Goal: Transaction & Acquisition: Download file/media

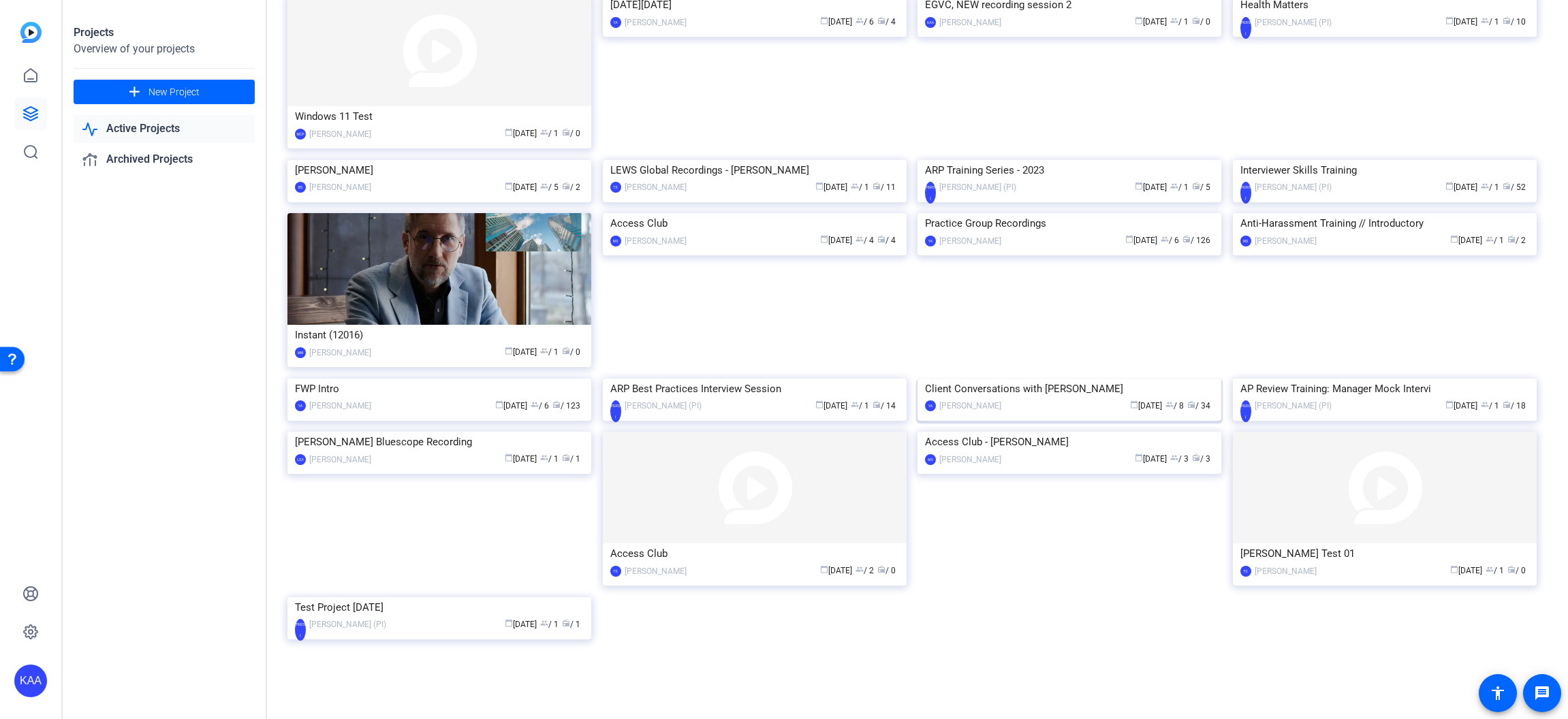
scroll to position [519, 0]
click at [1054, 399] on div "Client Conversations with [PERSON_NAME]" at bounding box center [1069, 389] width 289 height 20
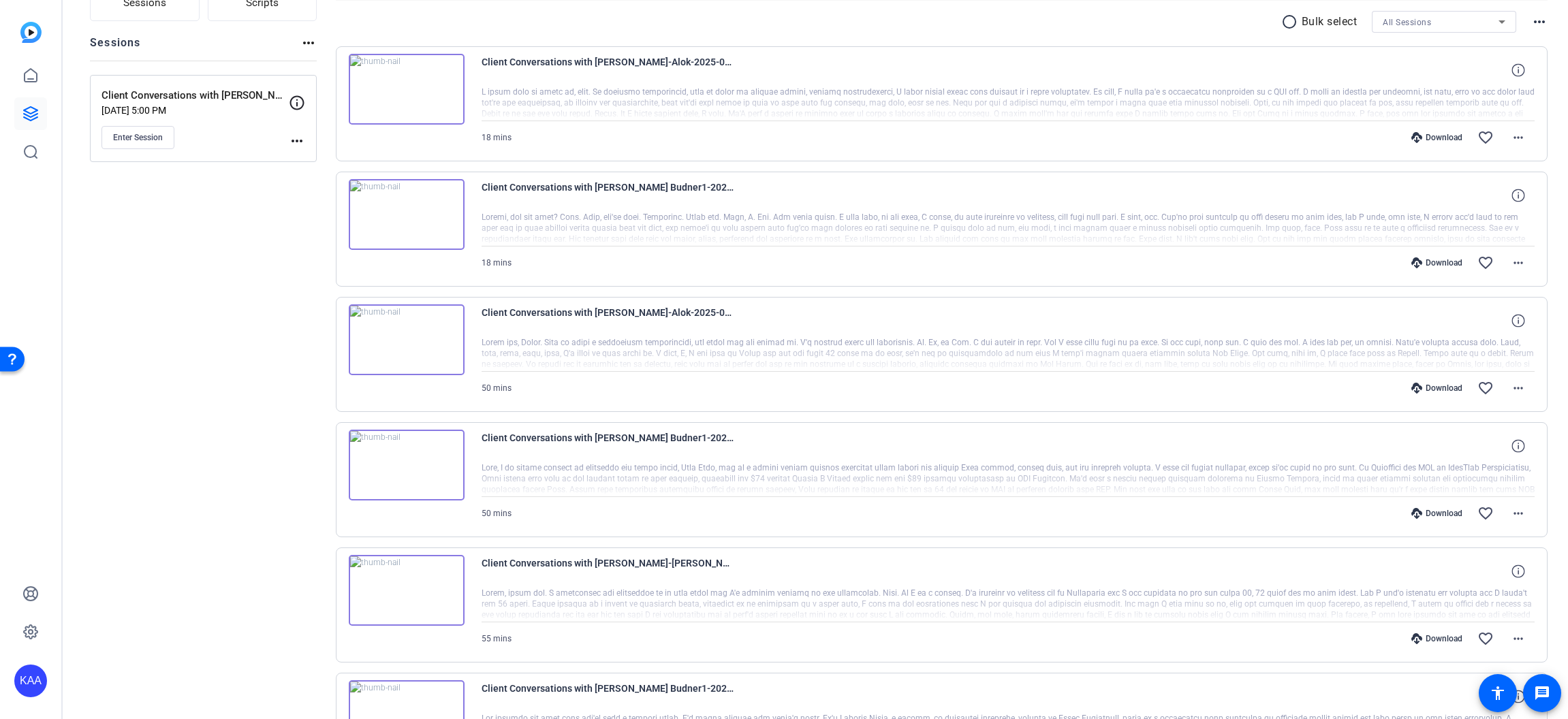
scroll to position [136, 0]
click at [1394, 434] on div "Client Conversations with [PERSON_NAME] Budner1-2025-08-20-11-15-47-592-0" at bounding box center [1009, 442] width 1054 height 32
click at [1432, 507] on div "Download" at bounding box center [1437, 509] width 65 height 11
click at [1510, 380] on mat-icon "more_horiz" at bounding box center [1518, 384] width 17 height 17
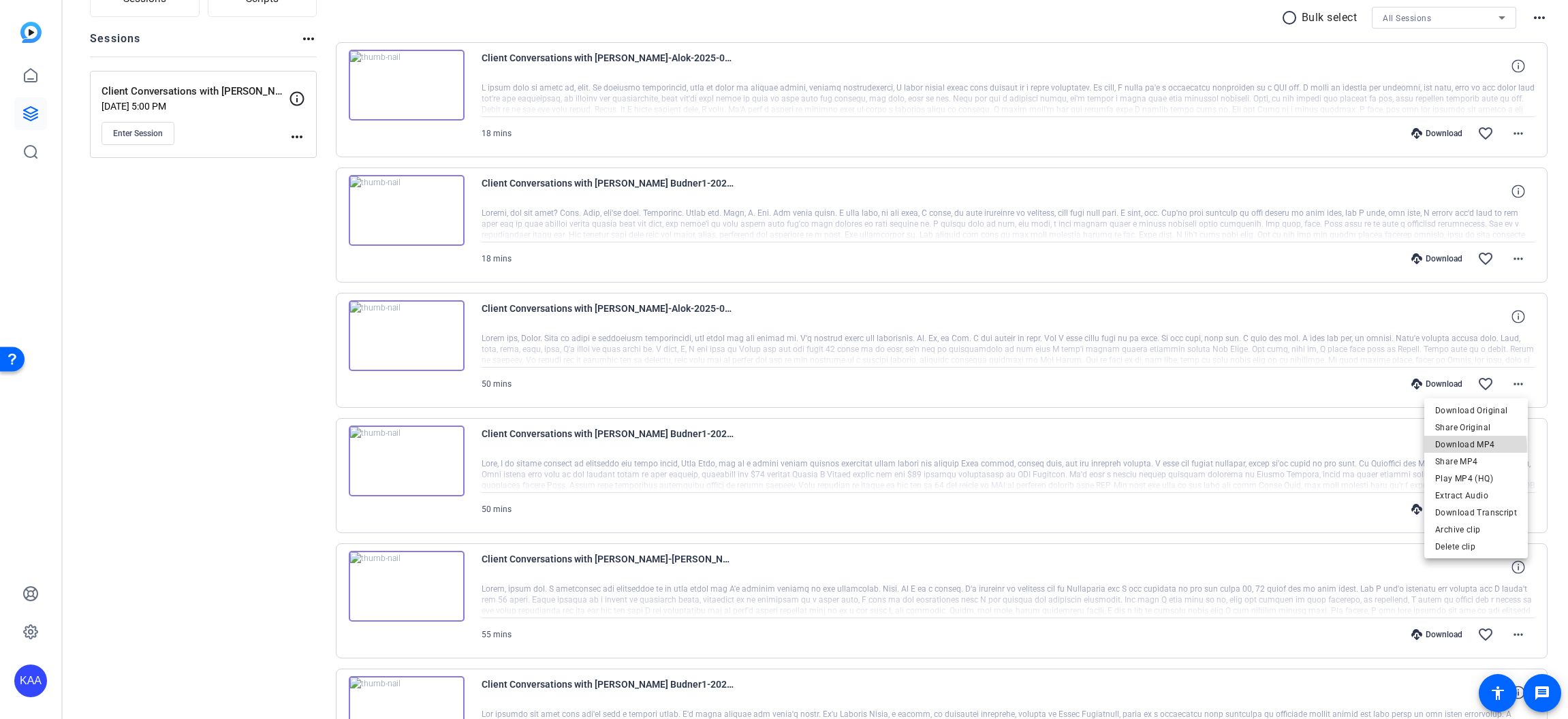
click at [1470, 447] on span "Download MP4" at bounding box center [1476, 445] width 82 height 17
click at [1502, 382] on span at bounding box center [1518, 383] width 32 height 32
click at [1490, 444] on span "Download MP4" at bounding box center [1476, 445] width 82 height 17
click at [1510, 257] on mat-icon "more_horiz" at bounding box center [1518, 259] width 17 height 17
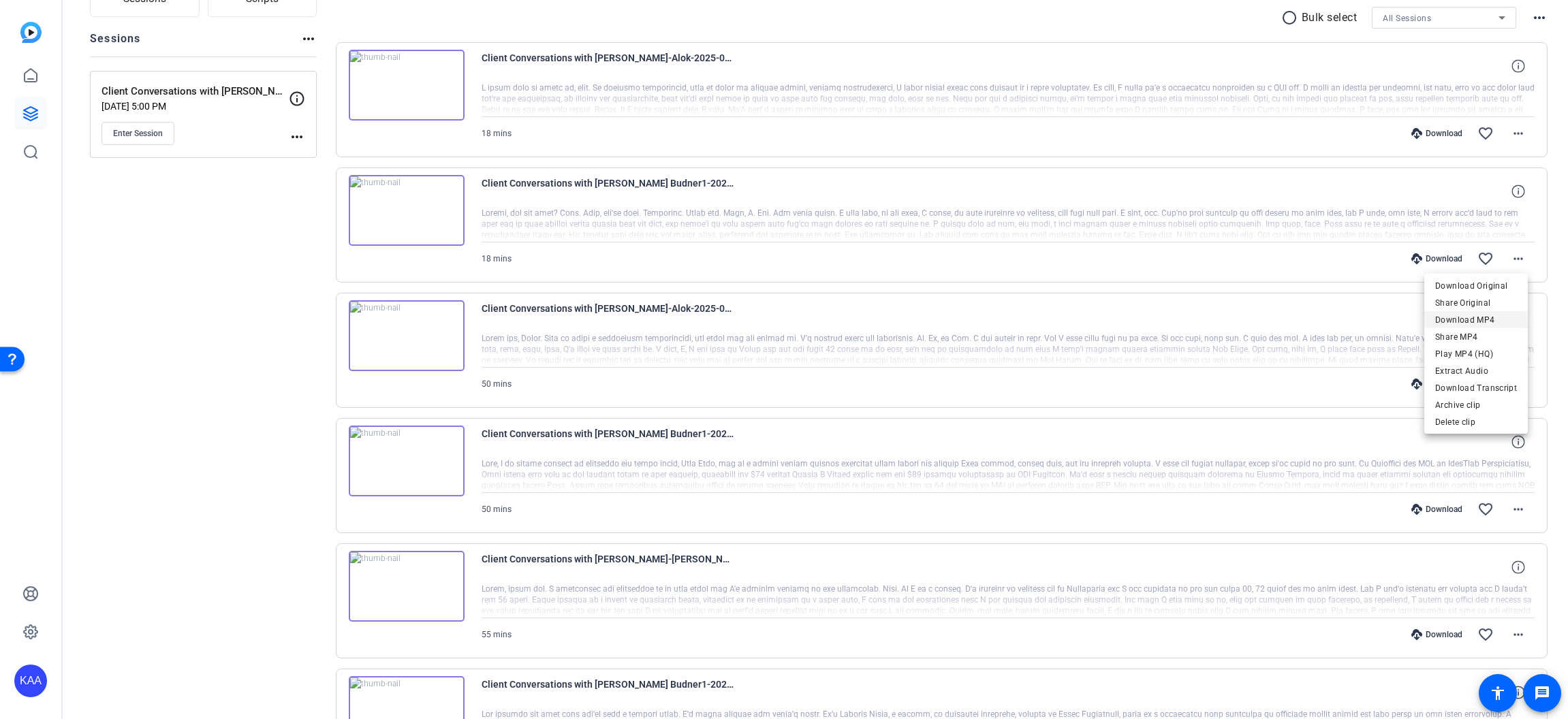
click at [1489, 318] on span "Download MP4" at bounding box center [1476, 320] width 82 height 17
click at [1516, 133] on mat-icon "more_horiz" at bounding box center [1518, 134] width 17 height 17
click at [1507, 191] on span "Download MP4" at bounding box center [1476, 196] width 82 height 17
click at [1512, 505] on mat-icon "more_horiz" at bounding box center [1518, 509] width 17 height 17
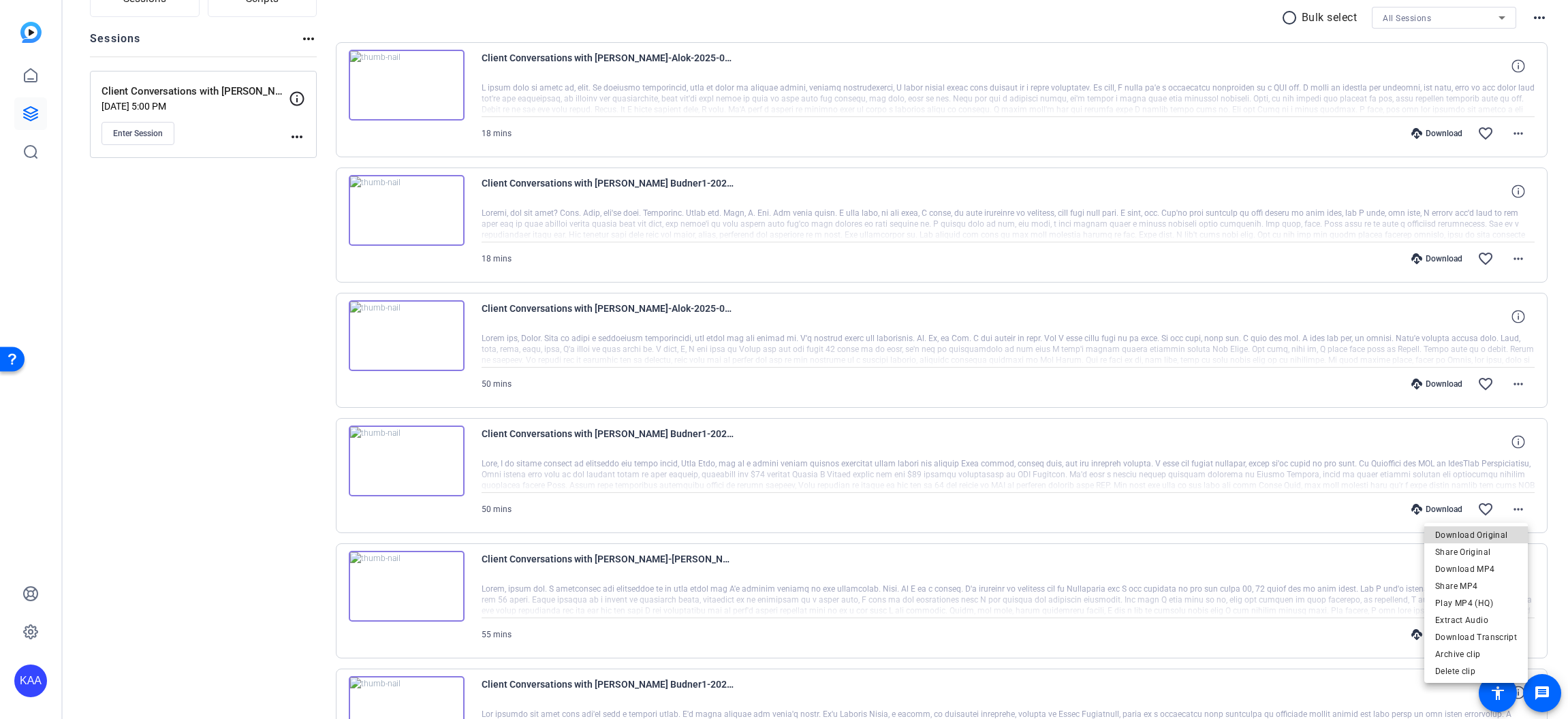
click at [1490, 533] on span "Download Original" at bounding box center [1476, 535] width 82 height 17
click at [1515, 386] on mat-icon "more_horiz" at bounding box center [1518, 384] width 17 height 17
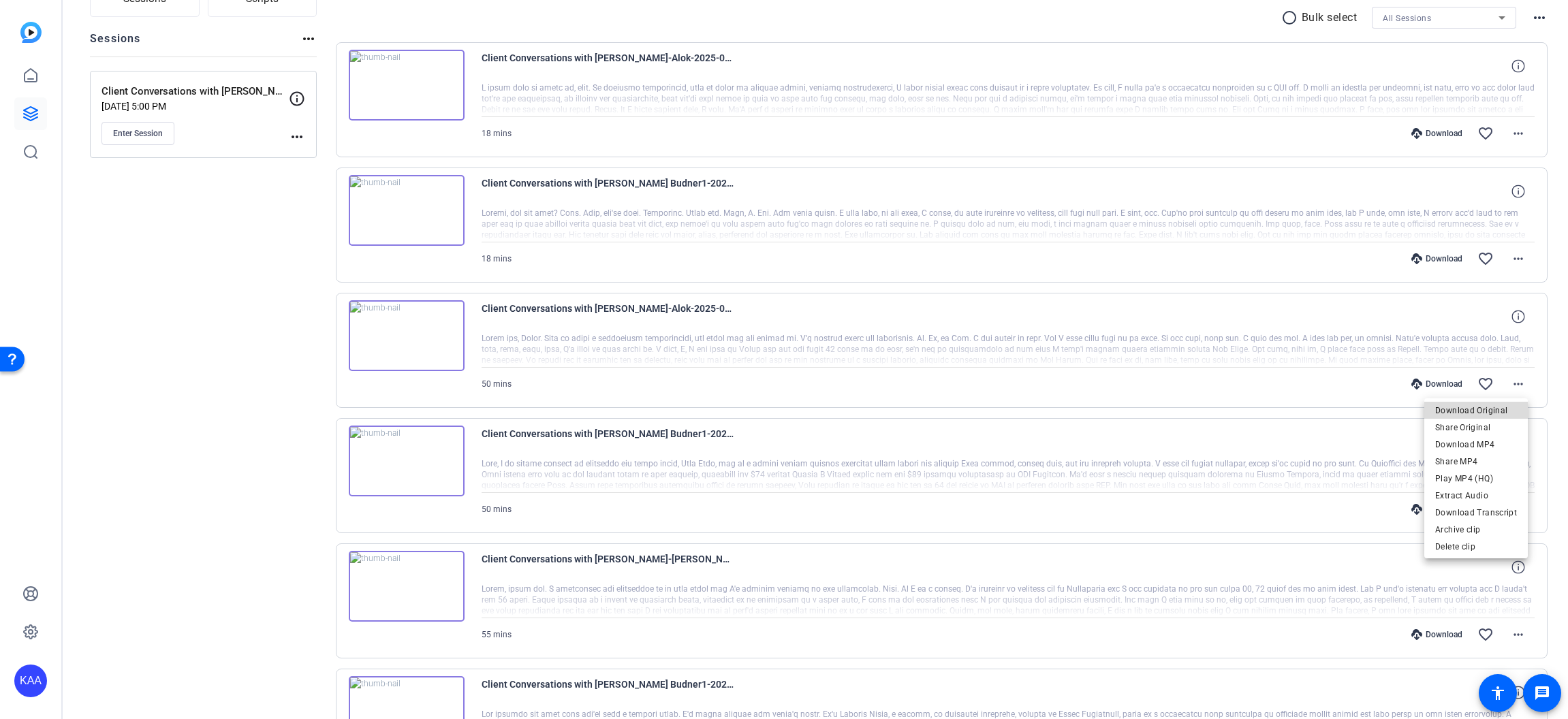
click at [1484, 411] on span "Download Original" at bounding box center [1476, 411] width 82 height 17
click at [1432, 379] on div "Download" at bounding box center [1437, 384] width 65 height 11
click at [1434, 260] on div "Download" at bounding box center [1437, 259] width 65 height 11
click at [1510, 135] on mat-icon "more_horiz" at bounding box center [1518, 134] width 17 height 17
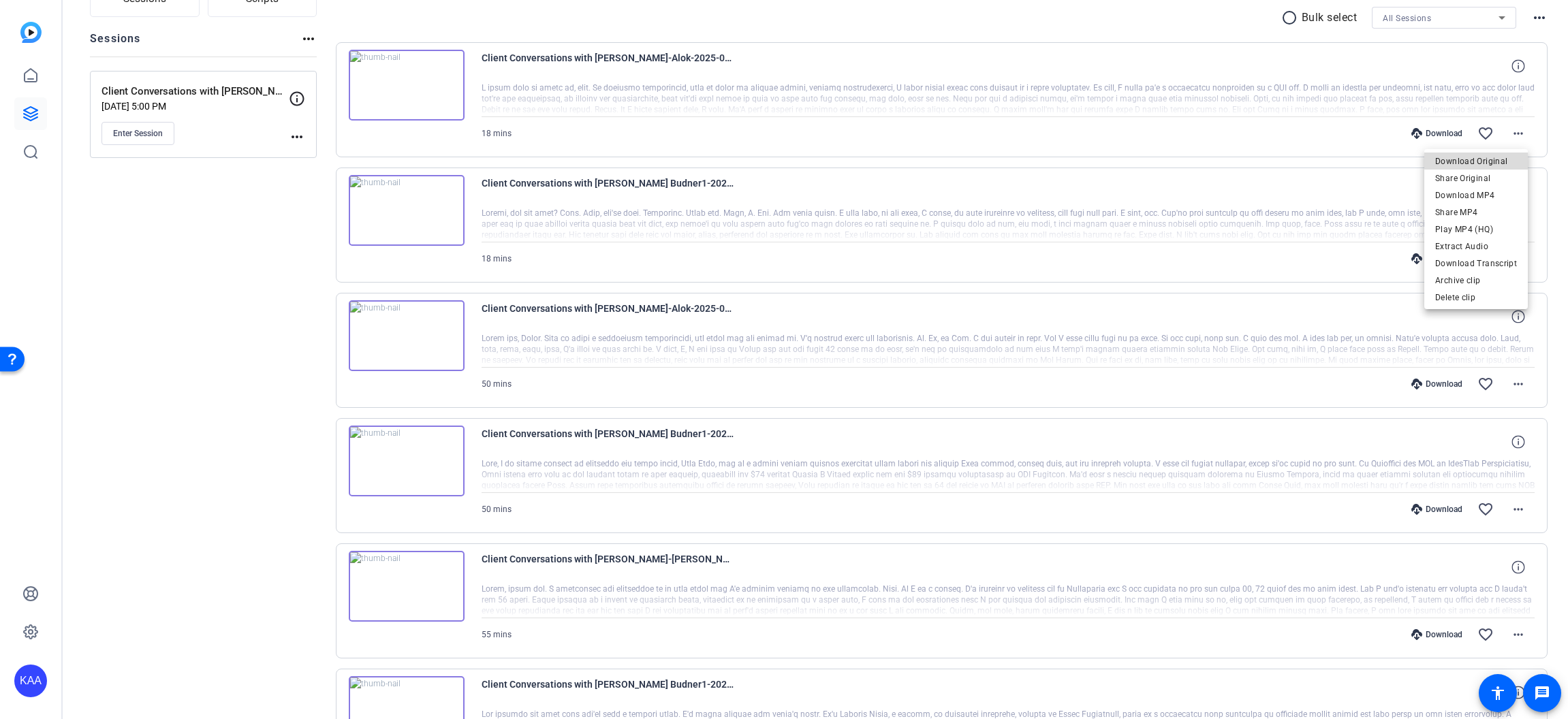
click at [1487, 160] on span "Download Original" at bounding box center [1476, 161] width 82 height 17
click at [1423, 382] on div "Download" at bounding box center [1437, 384] width 65 height 11
